Goal: Information Seeking & Learning: Learn about a topic

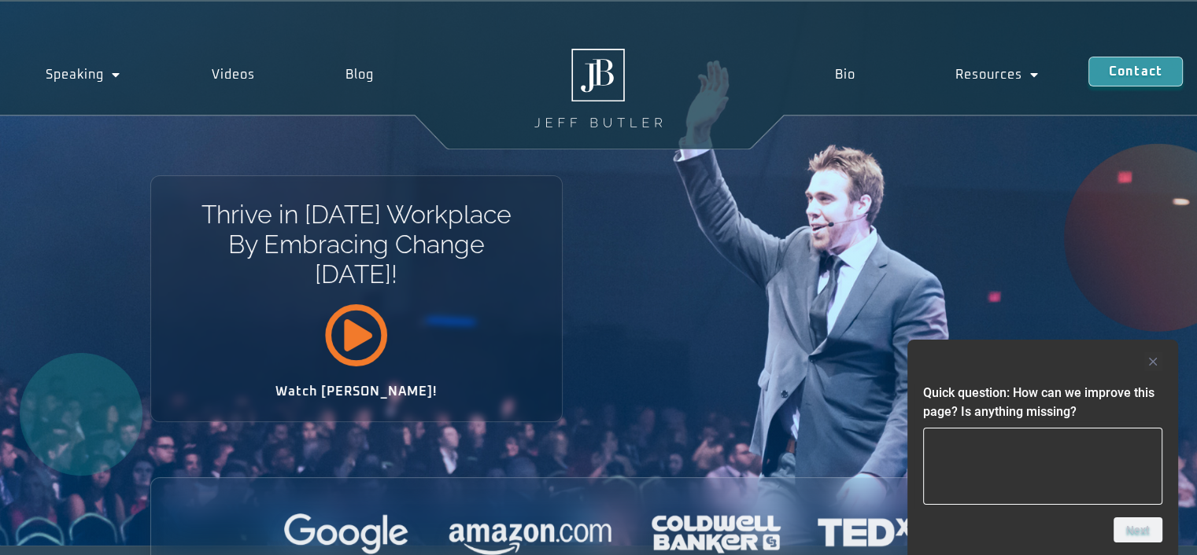
click at [367, 334] on icon at bounding box center [356, 335] width 64 height 64
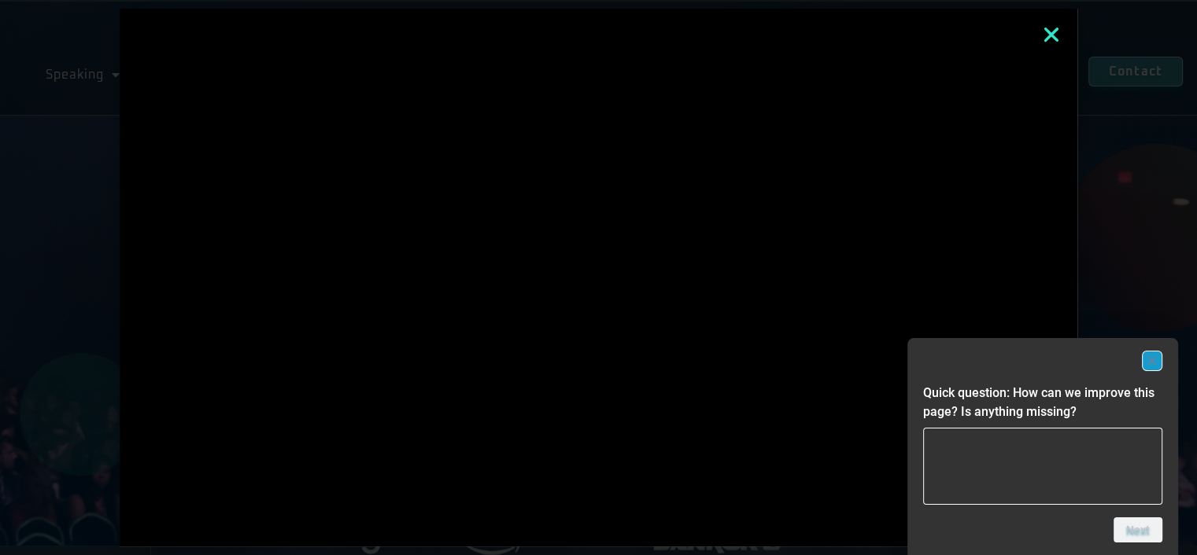
click at [1158, 362] on rect "Hide survey" at bounding box center [1151, 361] width 19 height 19
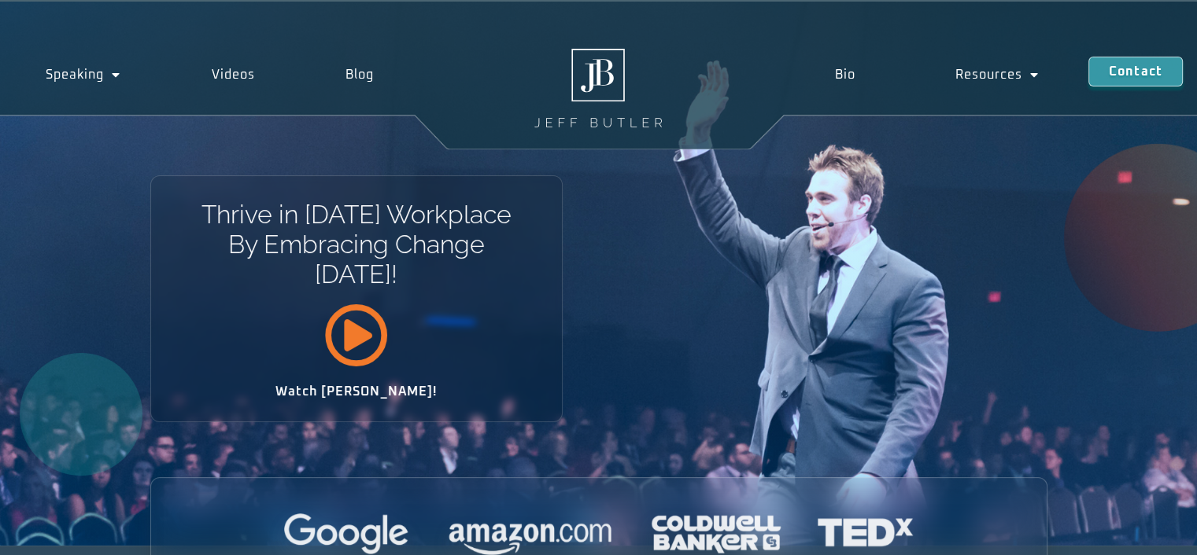
click at [348, 343] on icon at bounding box center [356, 335] width 64 height 64
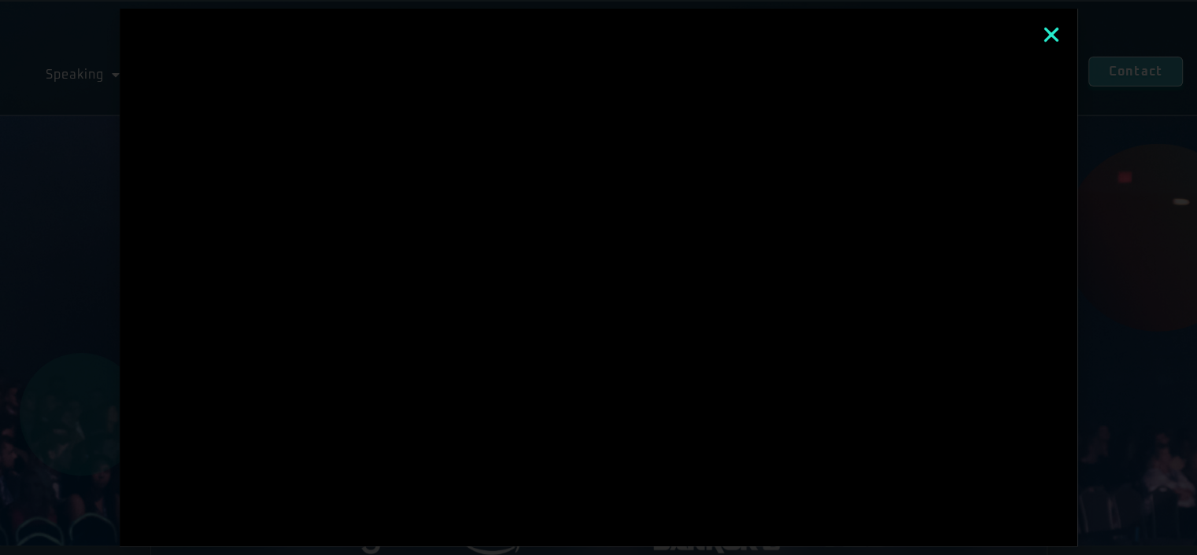
click at [1057, 31] on icon "Close" at bounding box center [1051, 34] width 20 height 20
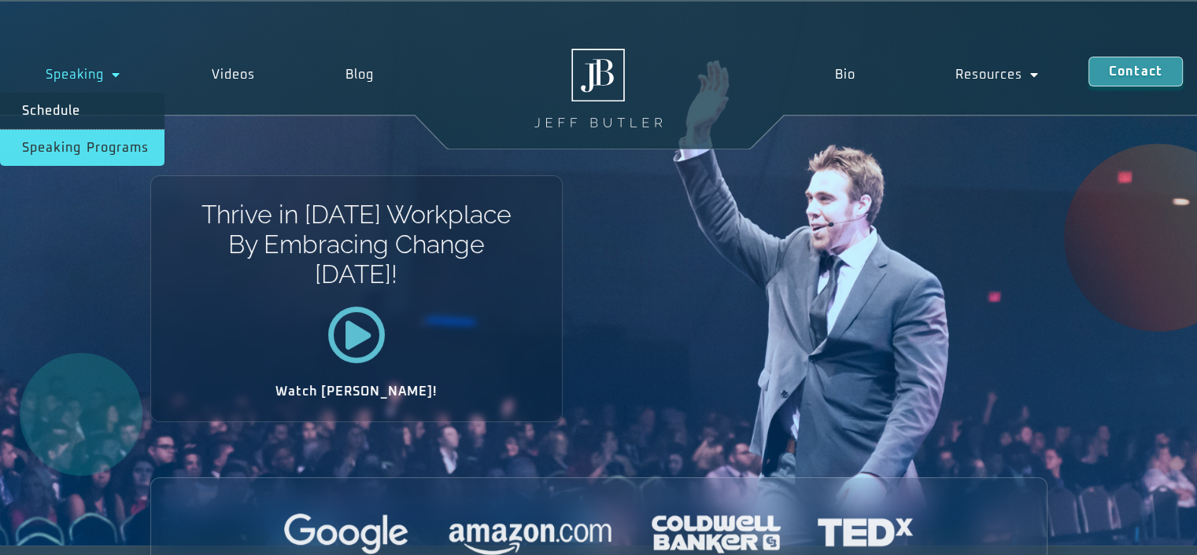
click at [93, 144] on link "Speaking Programs" at bounding box center [82, 148] width 164 height 36
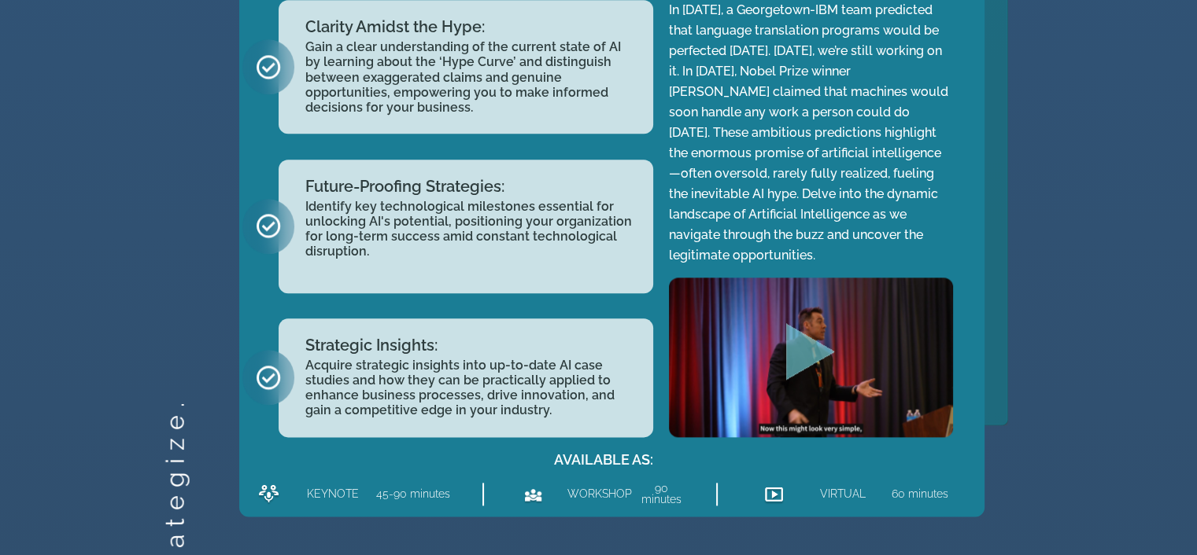
scroll to position [1573, 0]
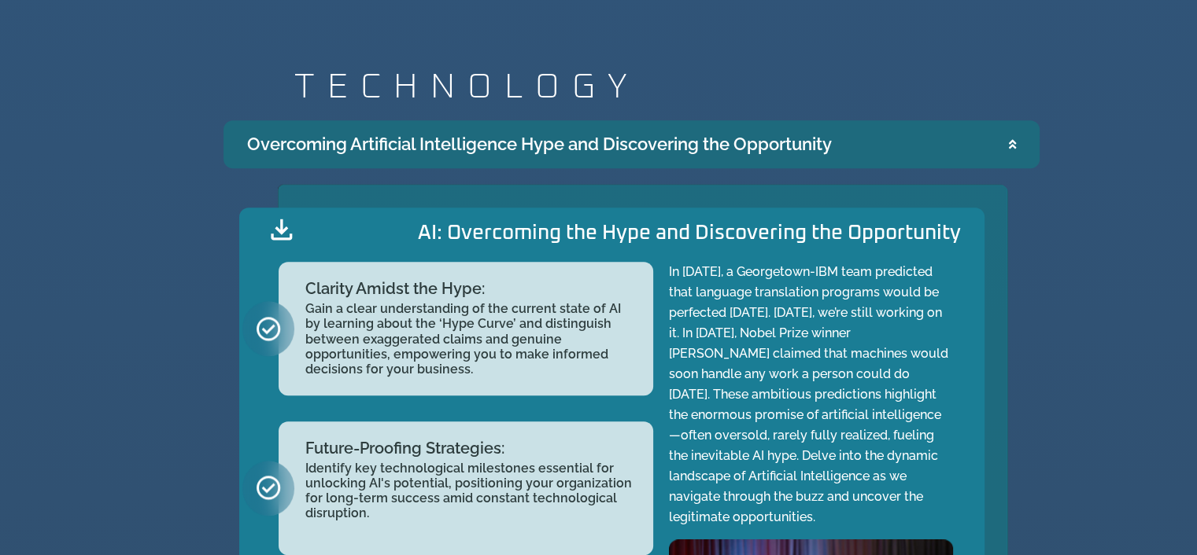
click at [327, 156] on div "Overcoming Artificial Intelligence Hype and Discovering the Opportunity" at bounding box center [539, 144] width 585 height 26
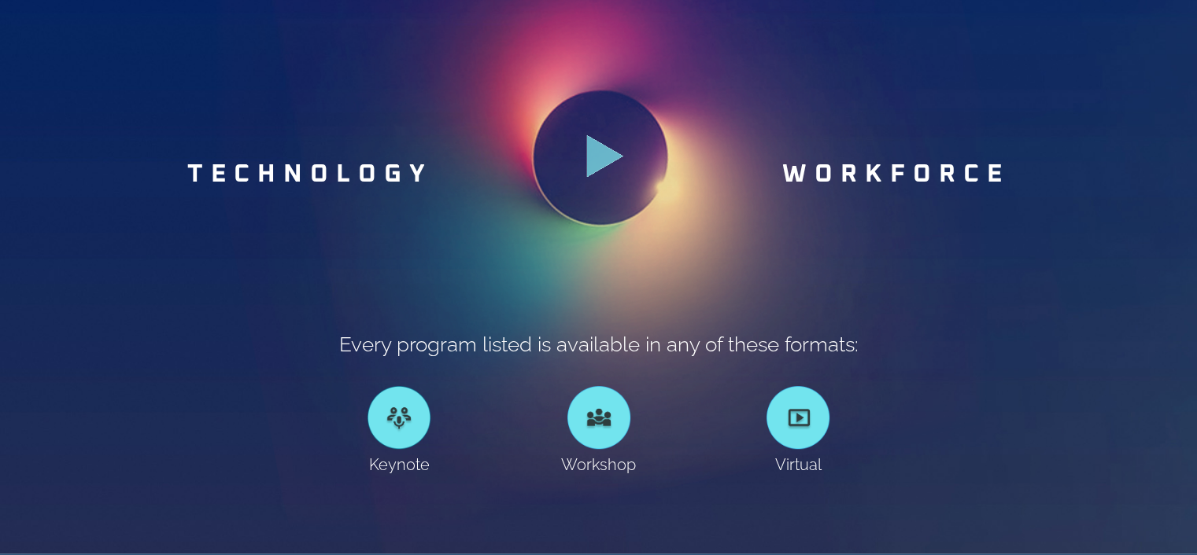
scroll to position [787, 0]
